Goal: Task Accomplishment & Management: Complete application form

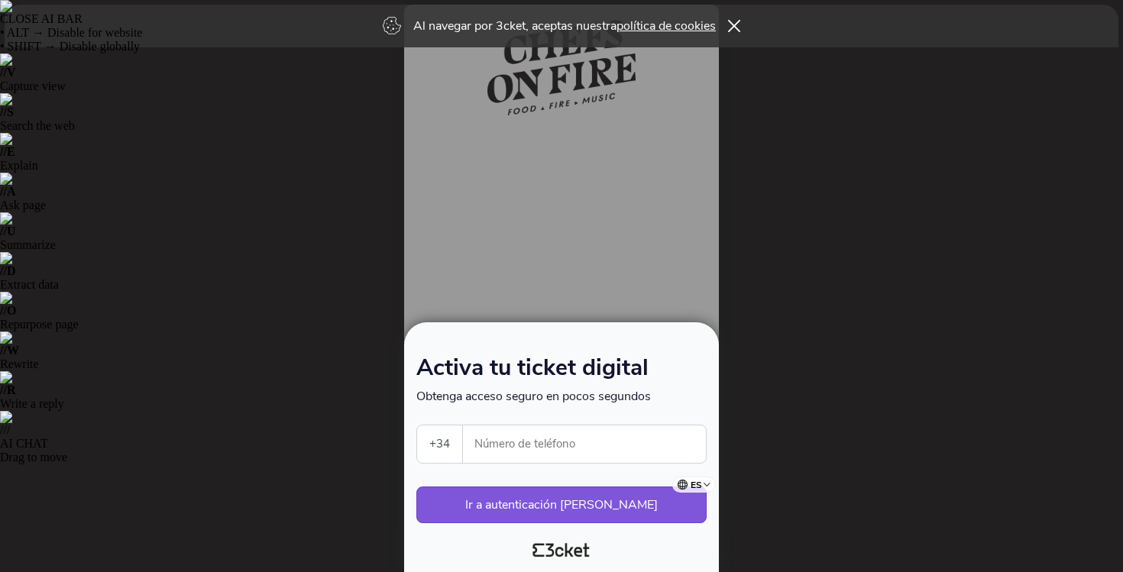
select select "34"
click at [534, 445] on input "Número de teléfono" at bounding box center [590, 443] width 231 height 37
type input "630468137"
click at [549, 512] on button "Ir a autenticación [PERSON_NAME]" at bounding box center [561, 504] width 290 height 37
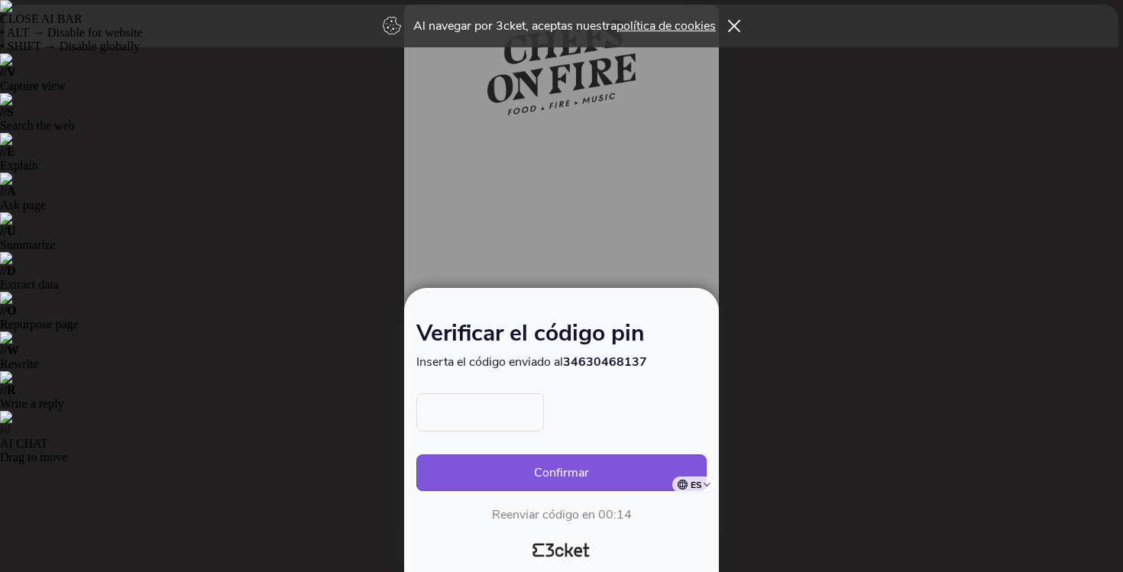
click at [471, 412] on input "text" at bounding box center [480, 412] width 128 height 38
click at [567, 471] on button "Confirmar" at bounding box center [561, 472] width 290 height 37
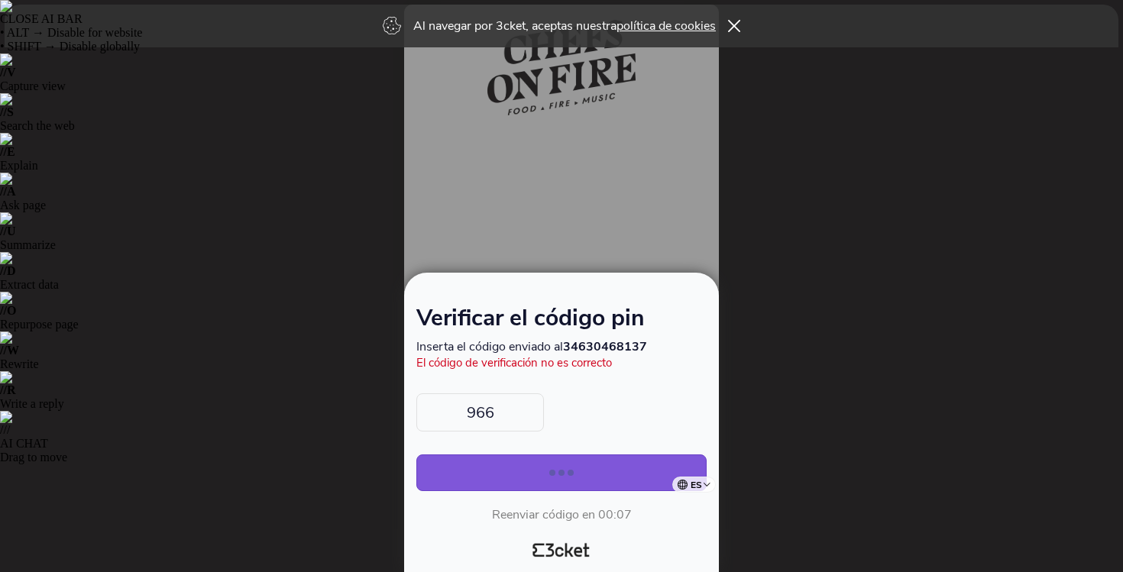
click at [495, 418] on input "966" at bounding box center [480, 412] width 128 height 38
click at [544, 477] on button "Confirmar" at bounding box center [561, 472] width 290 height 37
click at [734, 25] on icon at bounding box center [734, 26] width 13 height 12
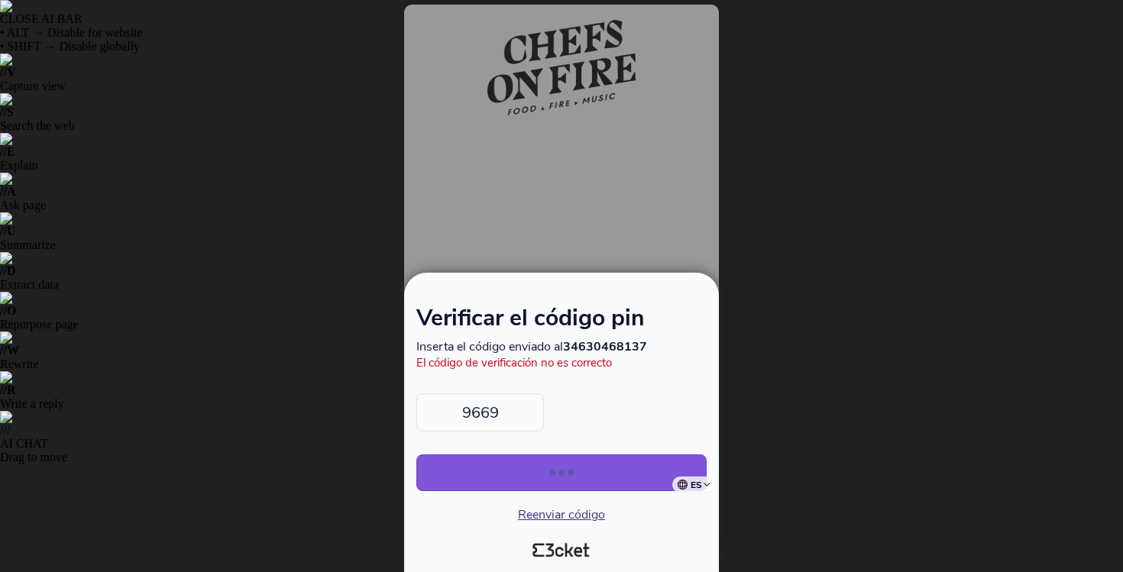
click at [538, 515] on span "Reenviar código" at bounding box center [561, 514] width 87 height 17
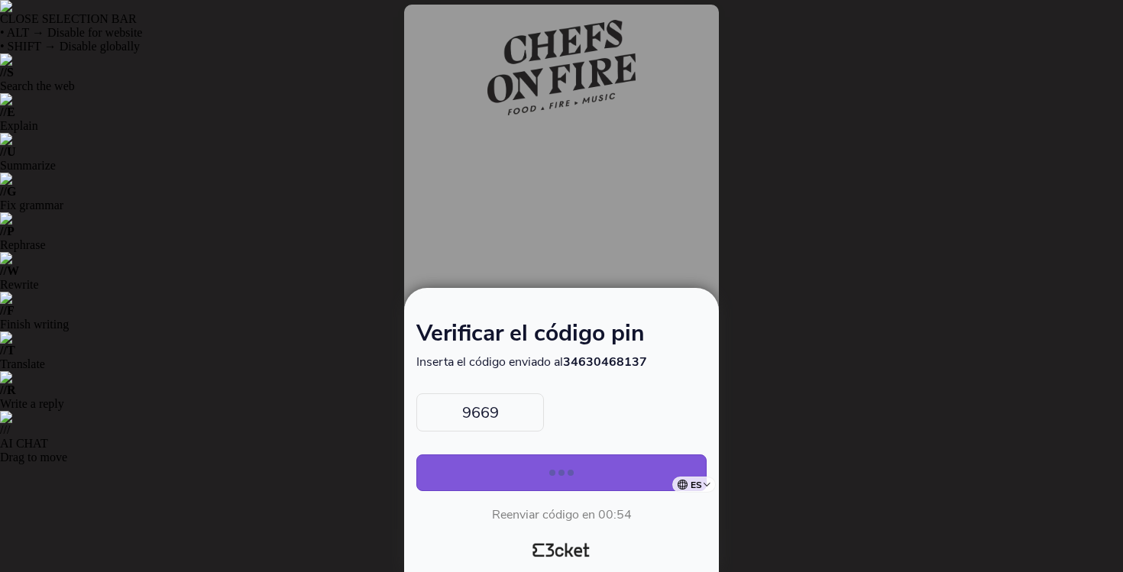
drag, startPoint x: 502, startPoint y: 409, endPoint x: 457, endPoint y: 406, distance: 45.9
click at [457, 406] on input "9669" at bounding box center [480, 412] width 128 height 38
type input "4328"
click at [538, 473] on button "Confirmar" at bounding box center [561, 472] width 290 height 37
click at [416, 454] on button "Confirmar" at bounding box center [561, 472] width 290 height 37
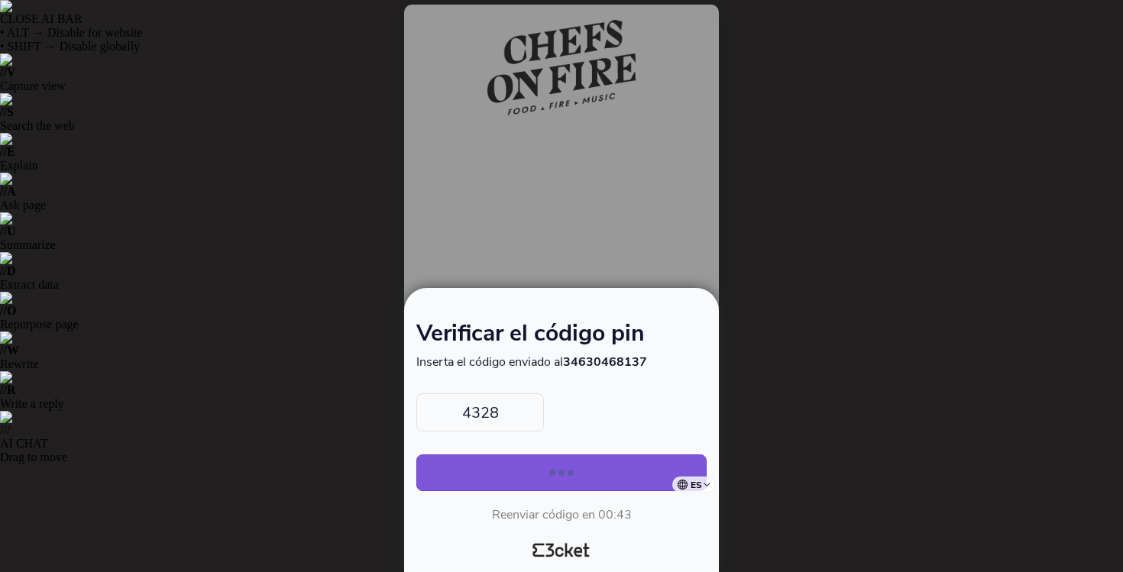
click at [512, 409] on input "4328" at bounding box center [480, 412] width 128 height 38
click at [416, 454] on button "Confirmar" at bounding box center [561, 472] width 290 height 37
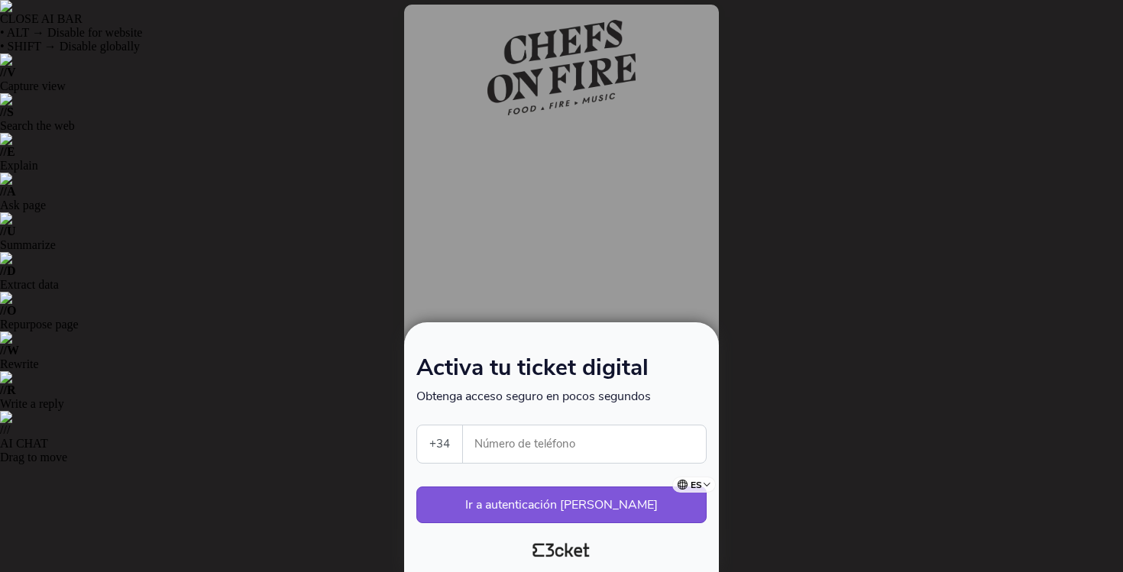
select select "34"
click at [502, 451] on input "Número de teléfono" at bounding box center [590, 443] width 231 height 37
type input "630468137"
click at [561, 507] on button "Ir a autenticación [PERSON_NAME]" at bounding box center [561, 504] width 290 height 37
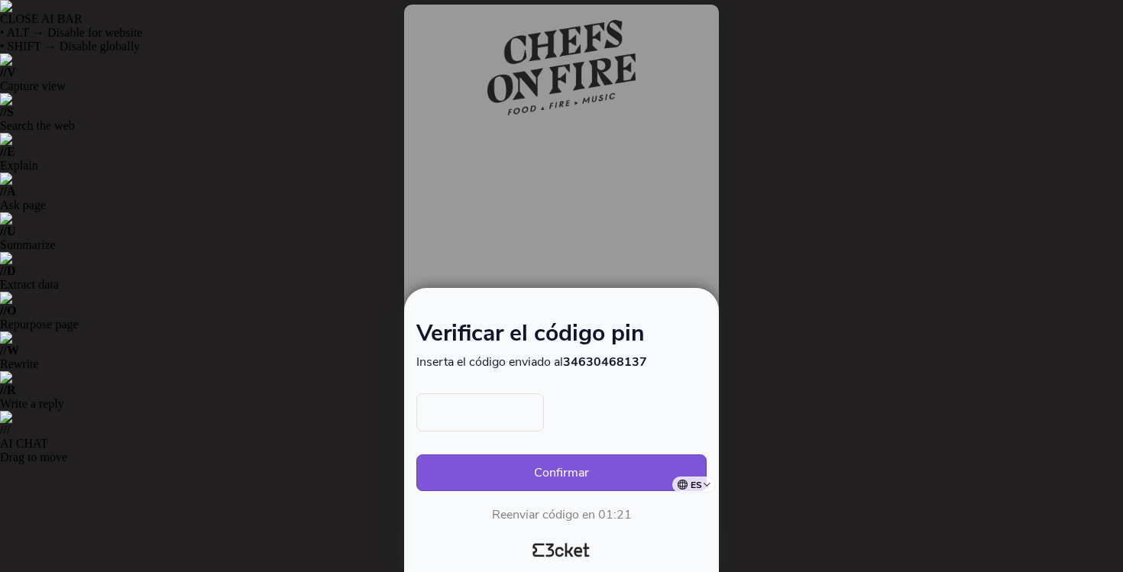
click at [461, 420] on input "text" at bounding box center [480, 412] width 128 height 38
type input "0139"
click at [530, 479] on button "Confirmar" at bounding box center [561, 472] width 290 height 37
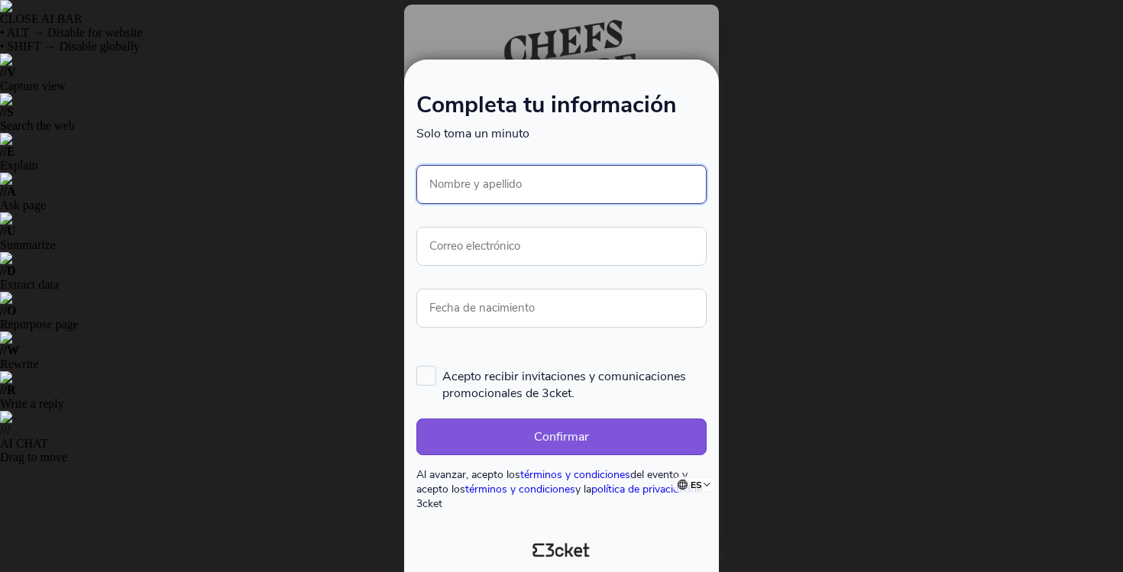
click at [499, 191] on input "Nombre y apellido" at bounding box center [561, 184] width 290 height 39
type input "[PERSON_NAME] [PERSON_NAME]"
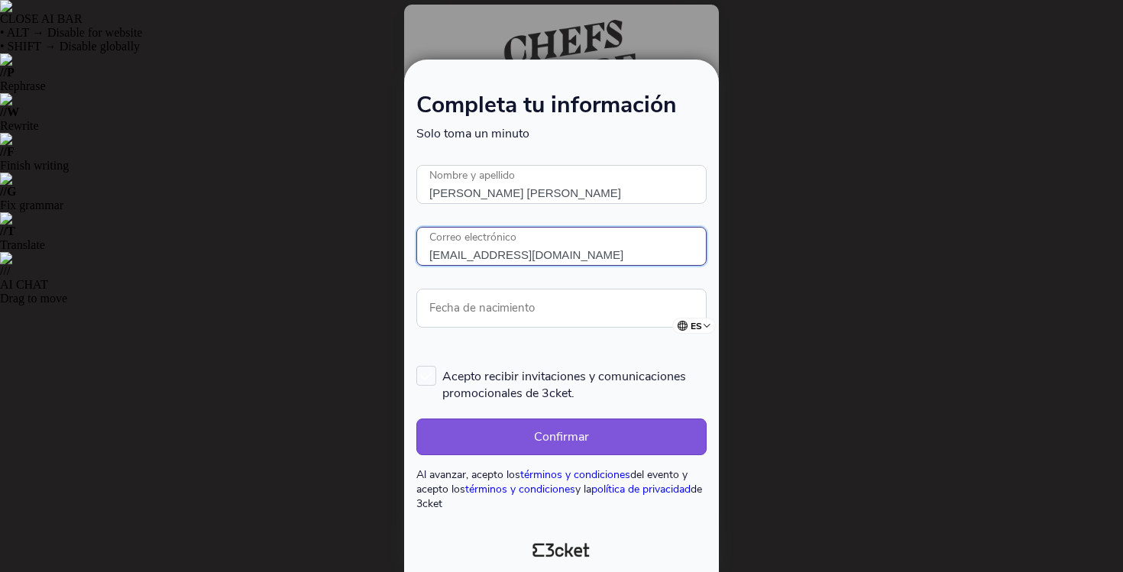
click at [577, 264] on input "[EMAIL_ADDRESS][DOMAIN_NAME]" at bounding box center [561, 246] width 290 height 39
type input "[EMAIL_ADDRESS][DOMAIN_NAME]"
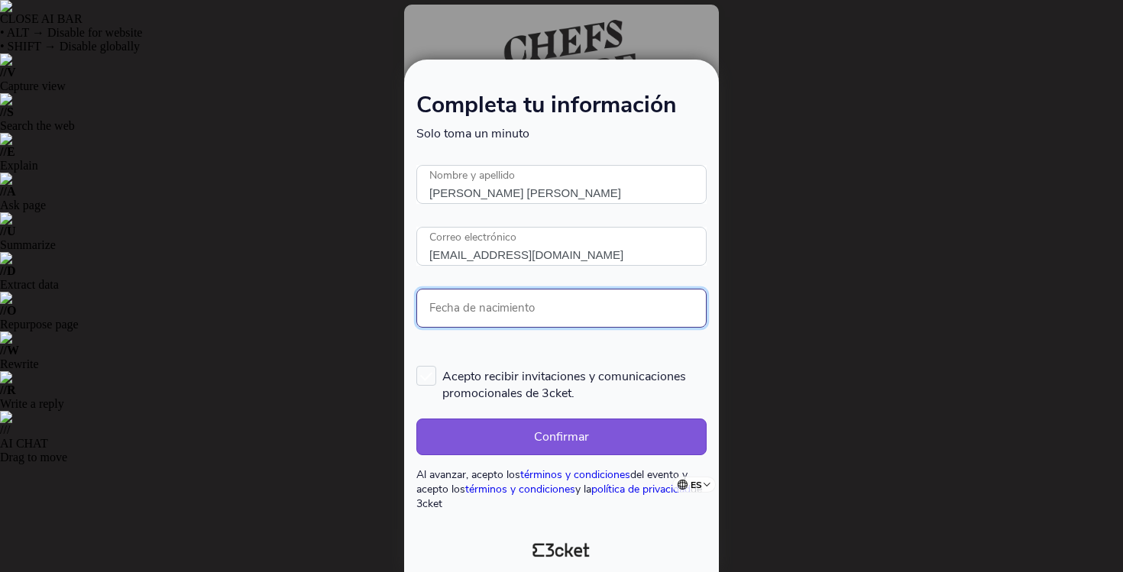
click at [428, 317] on input "Fecha de nacimiento" at bounding box center [561, 308] width 290 height 39
type input "[DATE]"
click at [416, 418] on button "Confirmar" at bounding box center [561, 436] width 290 height 37
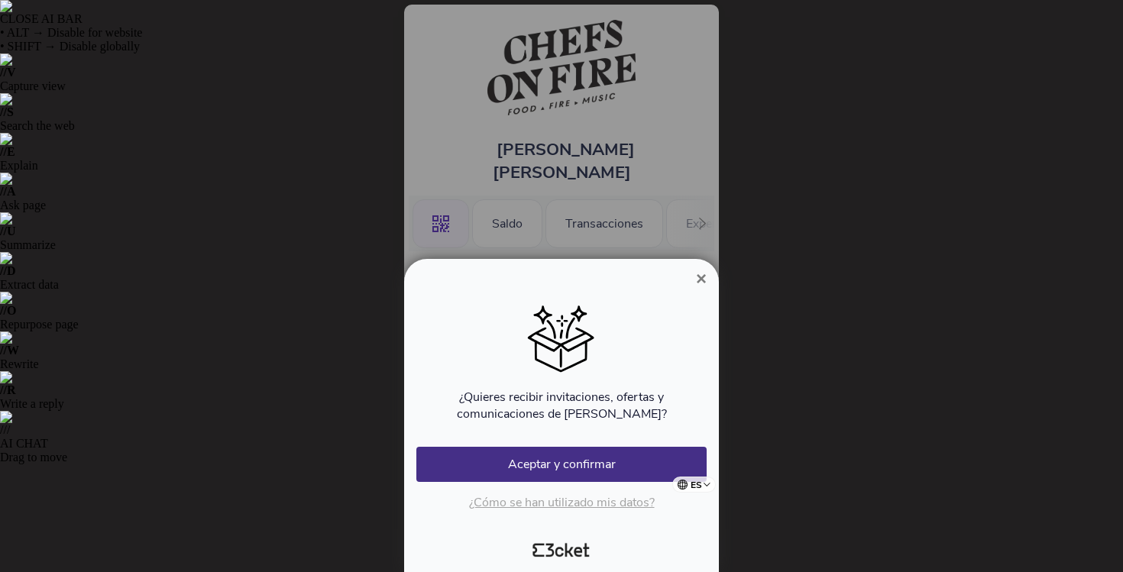
click at [699, 278] on span "×" at bounding box center [701, 278] width 11 height 21
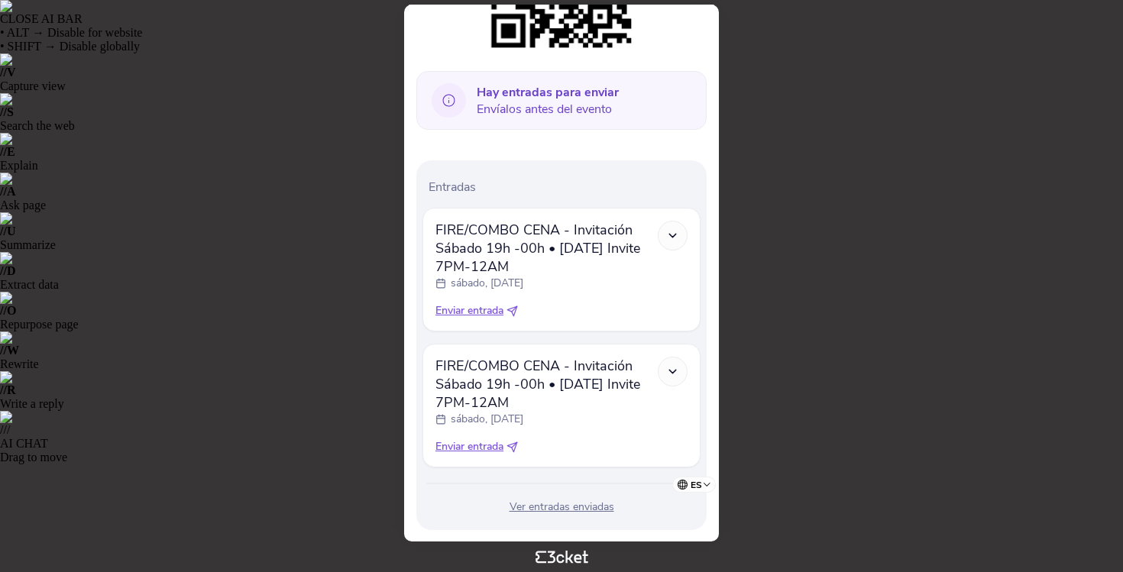
scroll to position [368, 0]
click at [556, 498] on div "Ver entradas enviadas" at bounding box center [561, 505] width 278 height 15
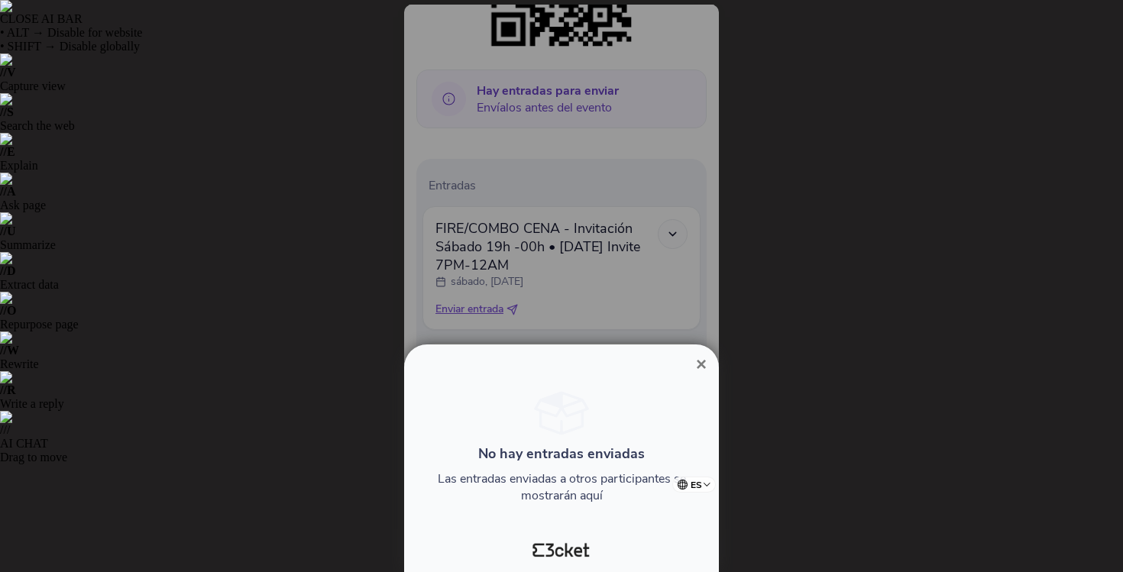
click at [702, 366] on span "×" at bounding box center [701, 364] width 11 height 21
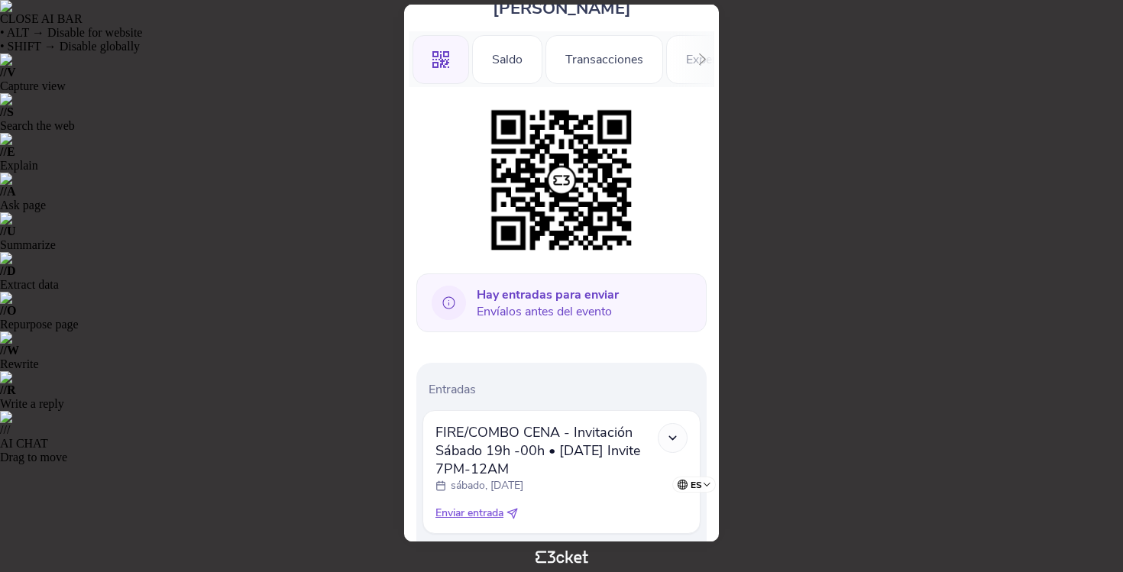
scroll to position [170, 0]
